Goal: Browse casually

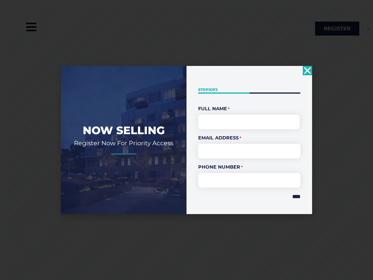
click at [186, 140] on div "" * " indicates required fields Step 1 of 2 50% Full Name * First Email Address…" at bounding box center [249, 140] width 126 height 148
click at [307, 70] on use "Close" at bounding box center [307, 70] width 7 height 7
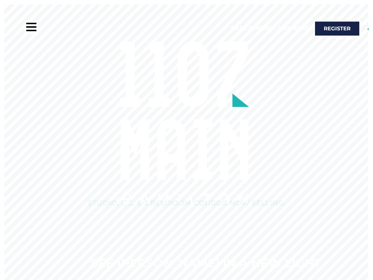
click at [293, 196] on rs-slide "See [PERSON_NAME] In A New Light Studio, 1, 2, & 3 Bedroom Condos Now Selling" at bounding box center [184, 144] width 368 height 280
